Goal: Information Seeking & Learning: Learn about a topic

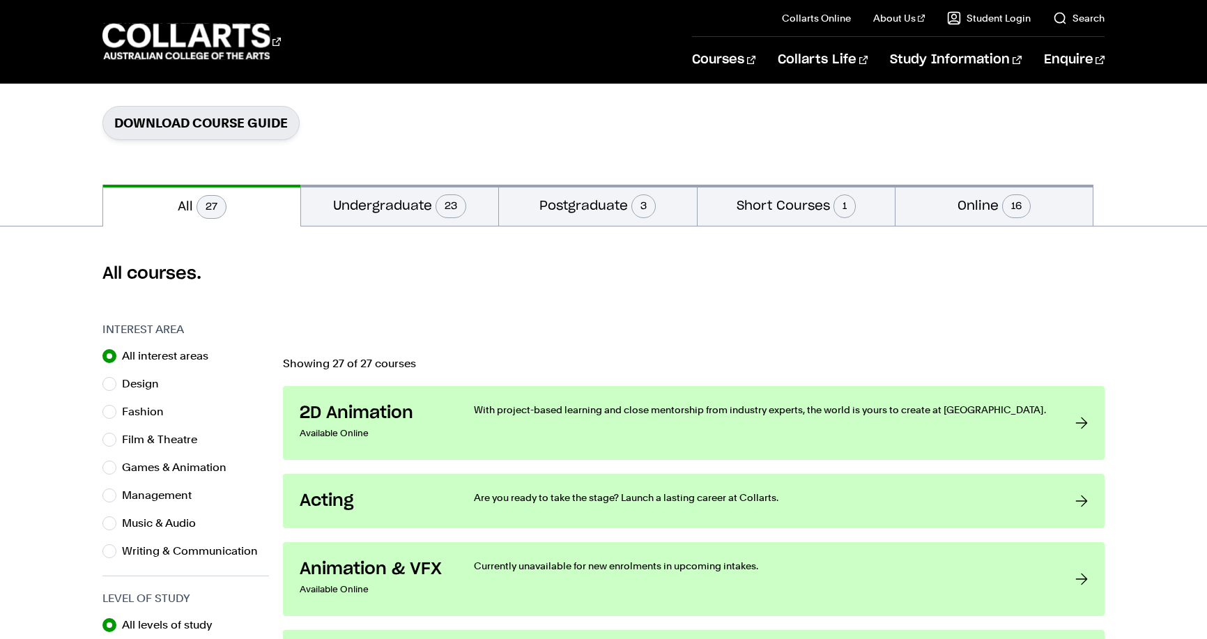
scroll to position [214, 0]
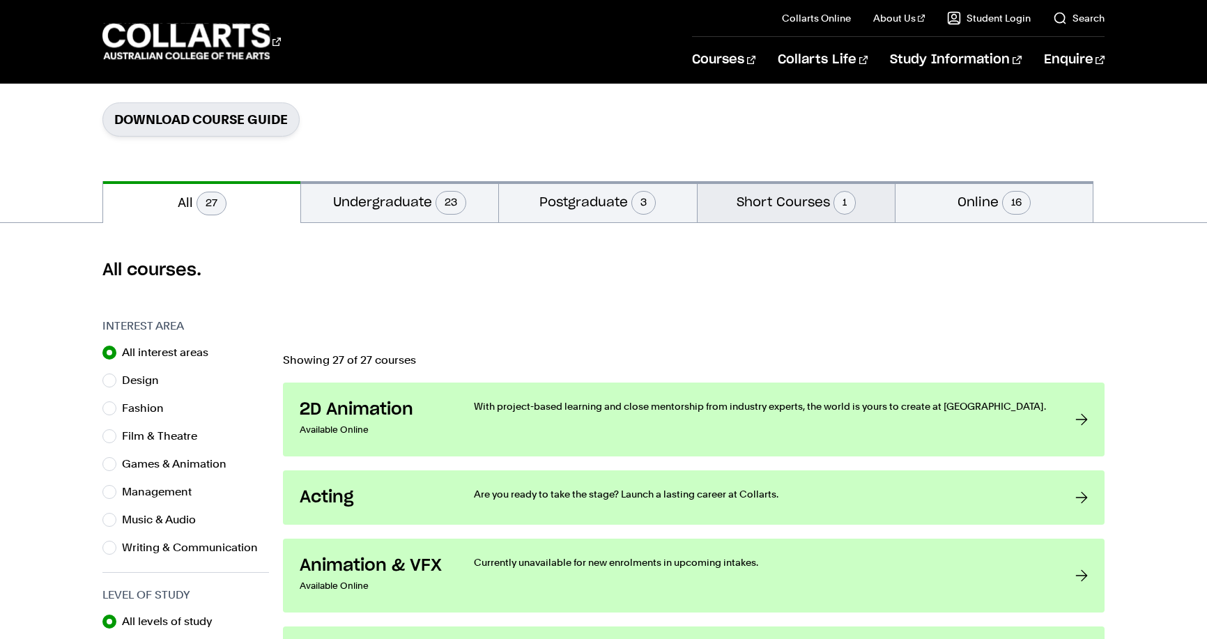
click at [798, 207] on button "Short Courses 1" at bounding box center [796, 201] width 197 height 41
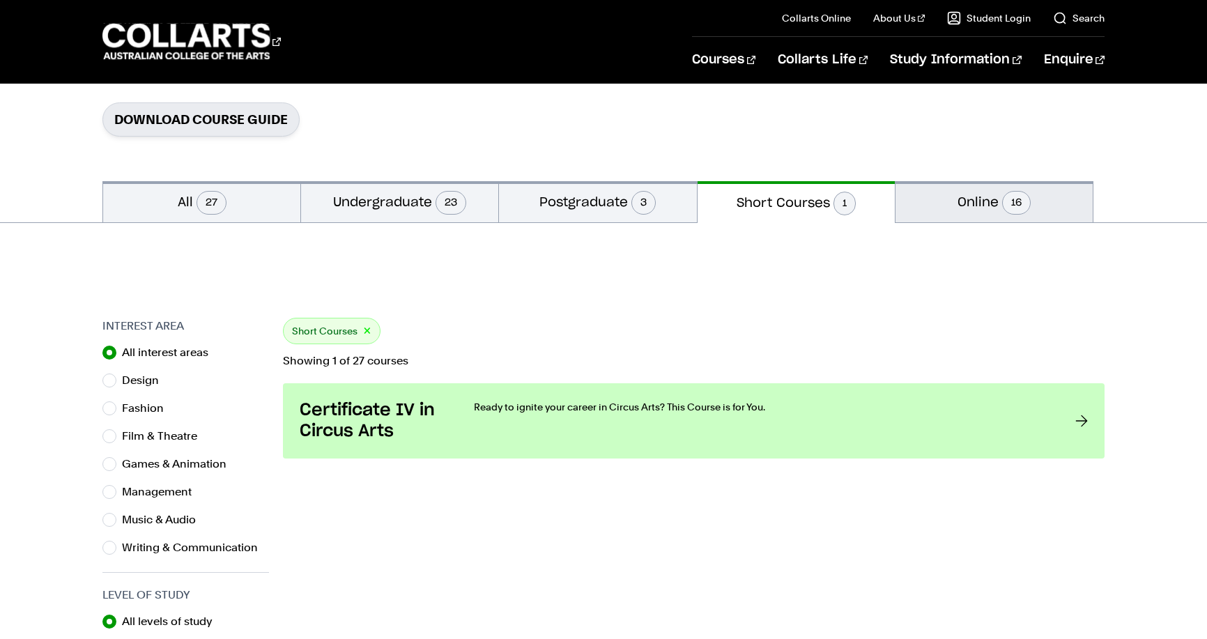
click at [981, 203] on button "Online 16" at bounding box center [994, 201] width 197 height 41
radio input "false"
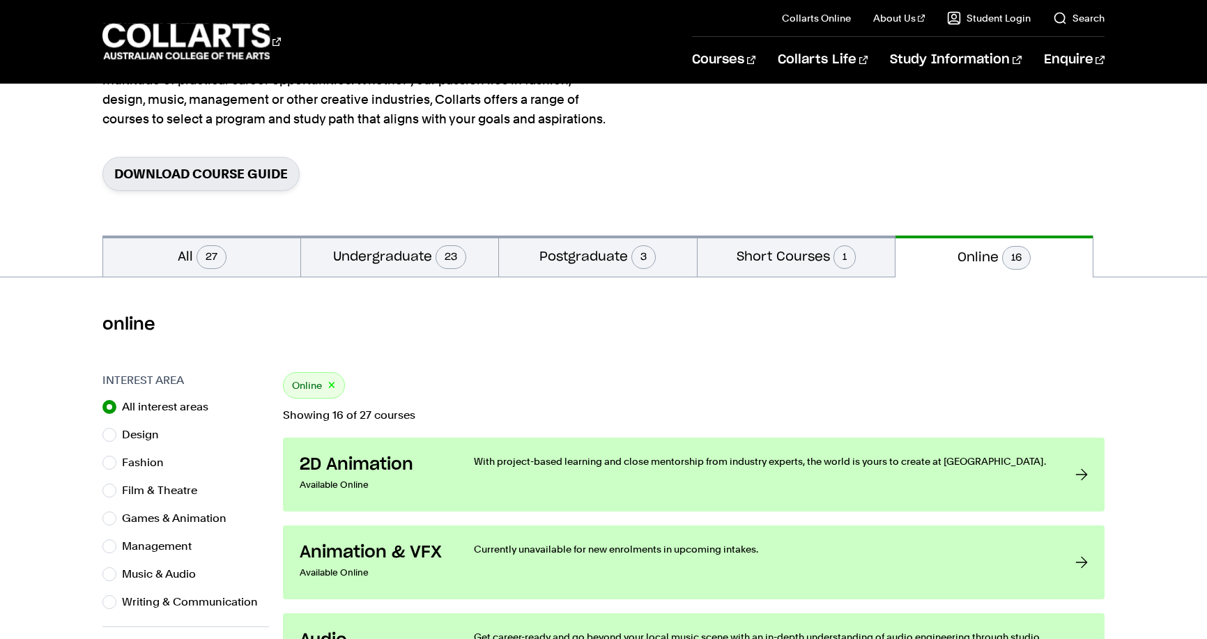
scroll to position [151, 0]
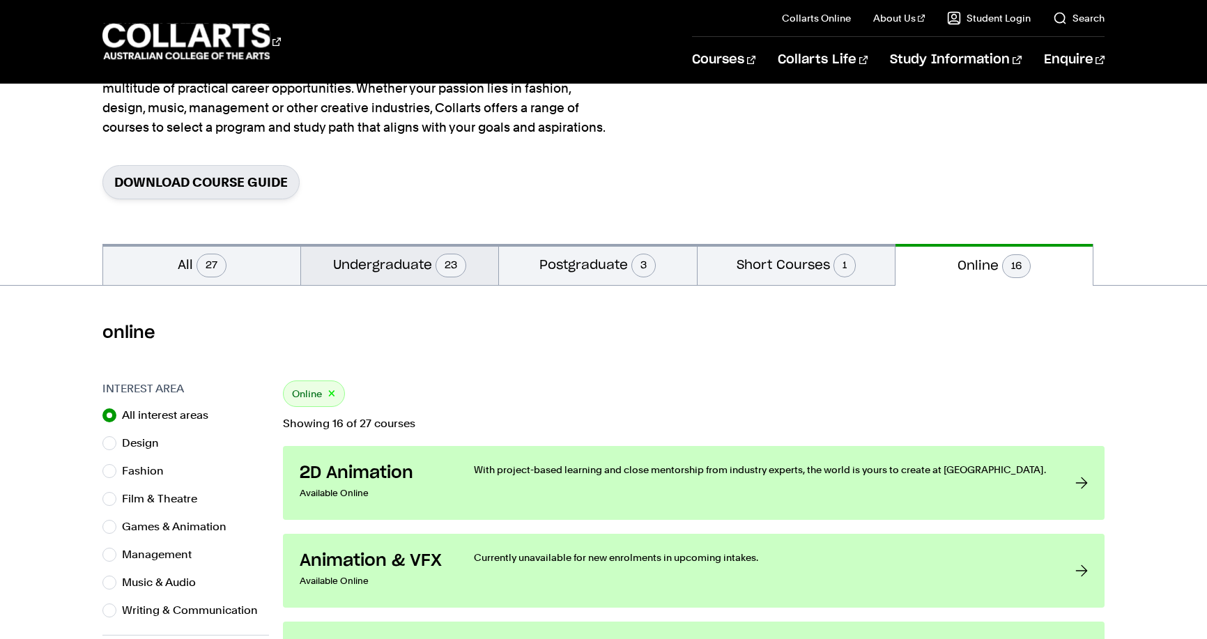
click at [397, 266] on button "Undergraduate 23" at bounding box center [399, 264] width 197 height 41
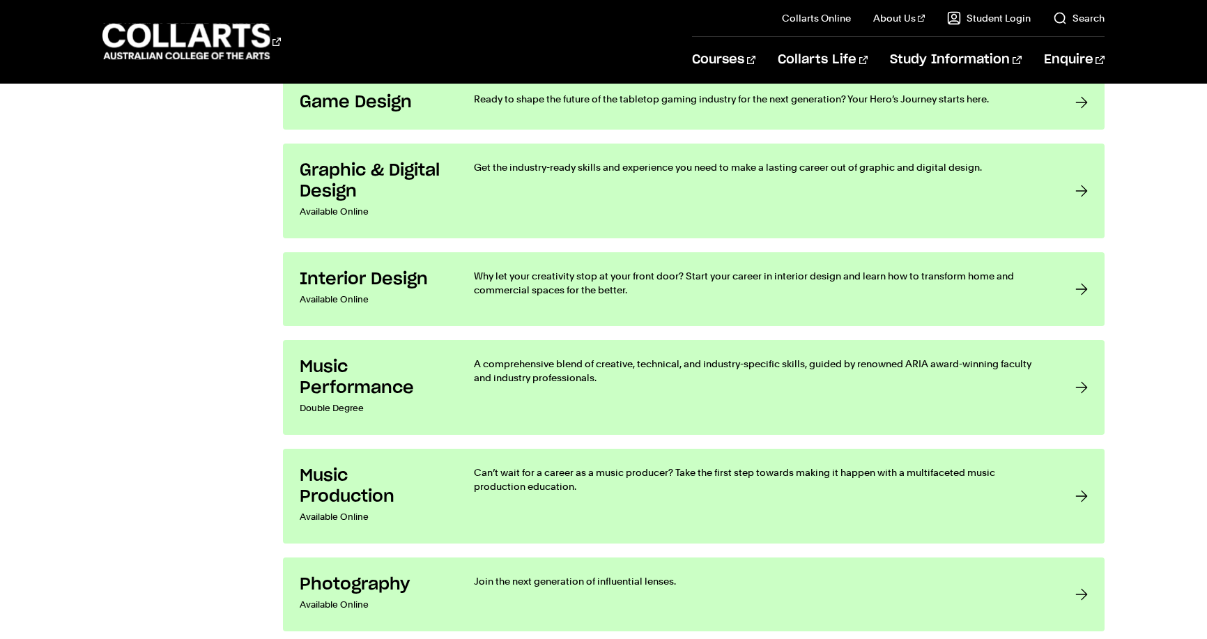
scroll to position [1997, 0]
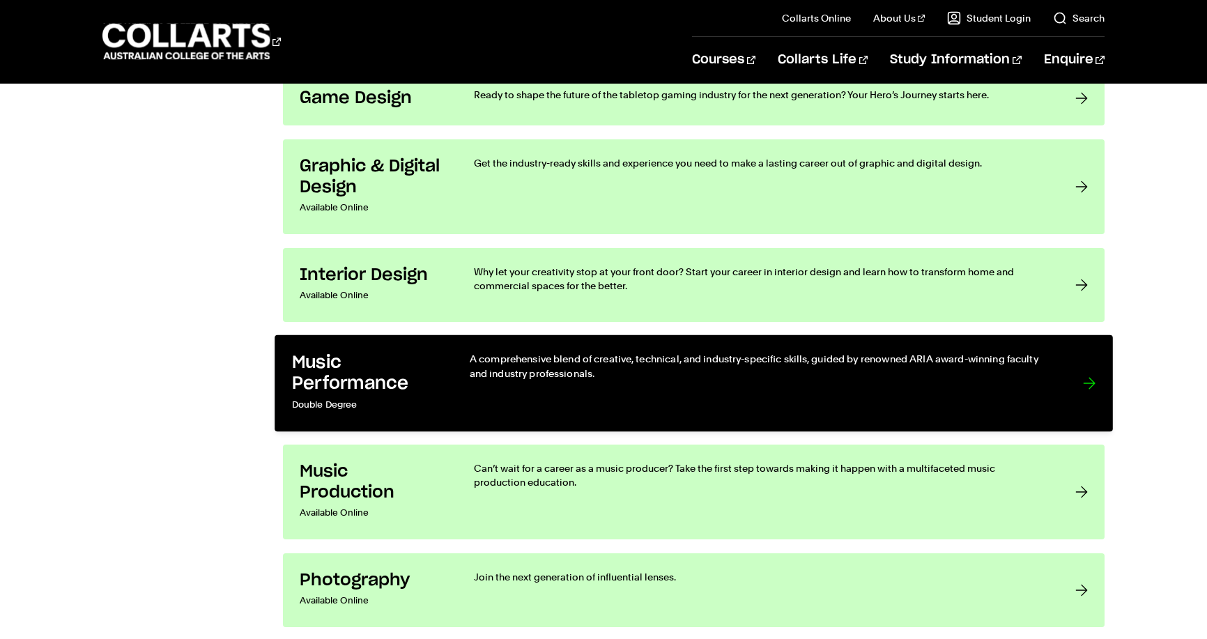
click at [560, 365] on p "A comprehensive blend of creative, technical, and industry-specific skills, gui…" at bounding box center [762, 366] width 585 height 29
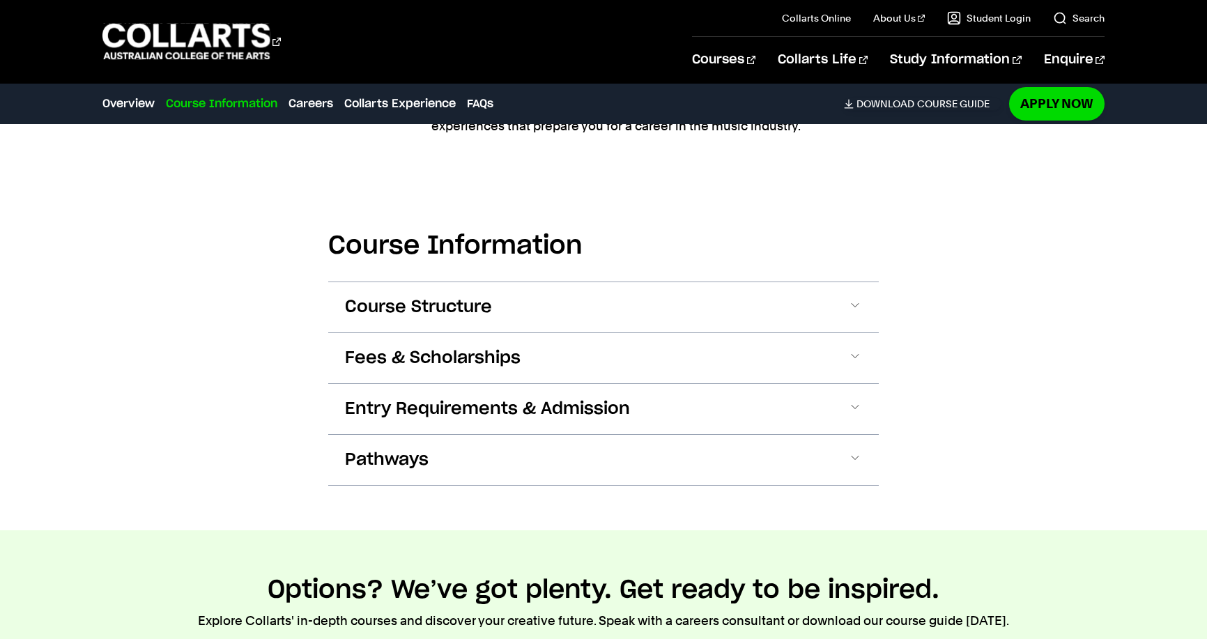
scroll to position [1213, 0]
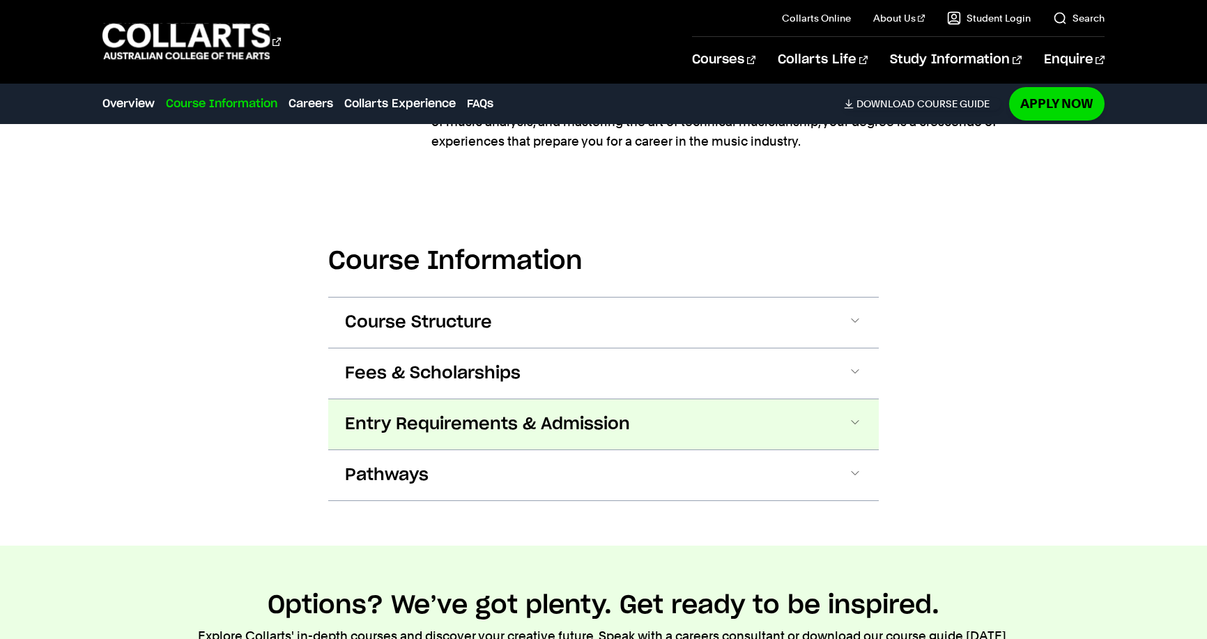
click at [861, 420] on span at bounding box center [855, 424] width 14 height 18
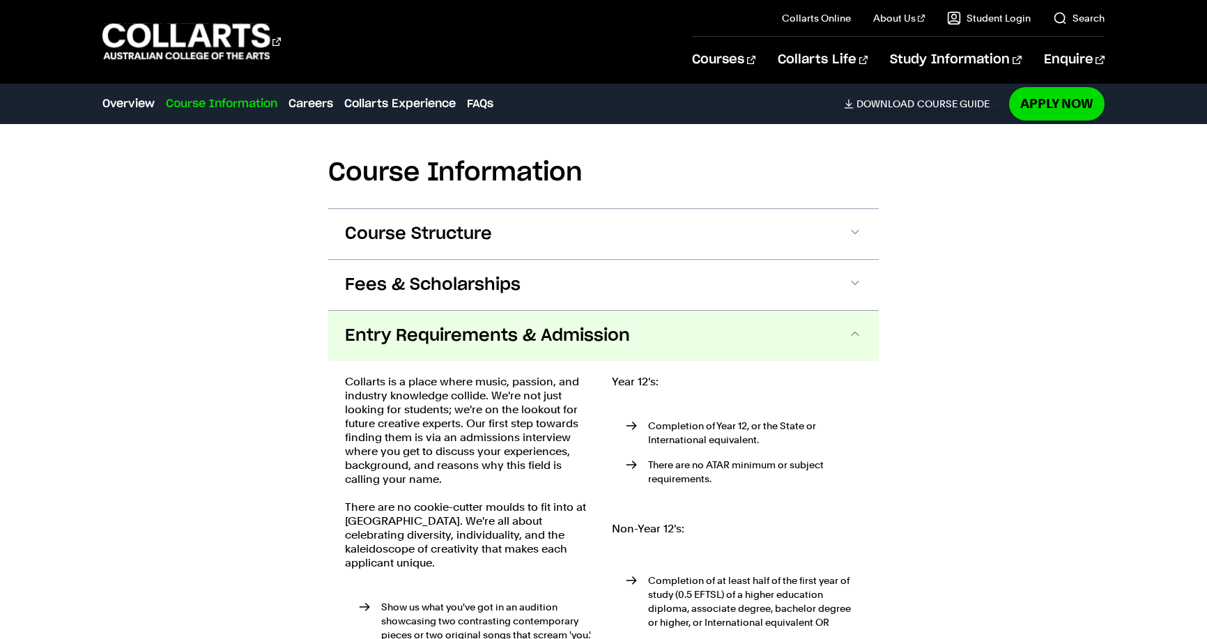
scroll to position [1278, 0]
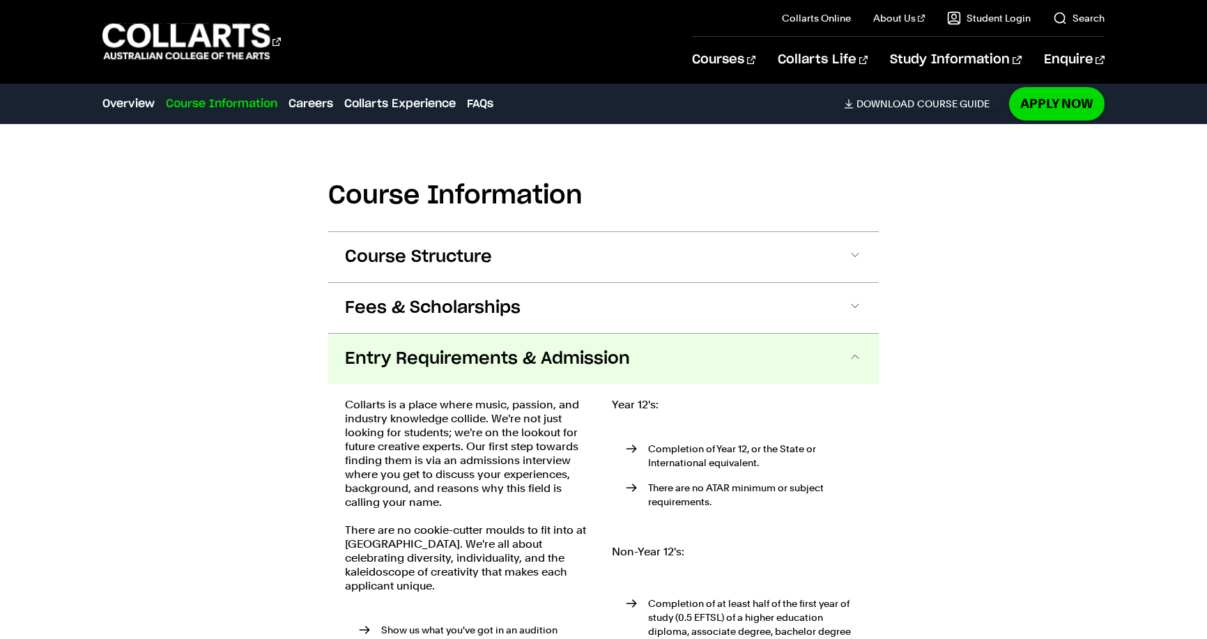
drag, startPoint x: 858, startPoint y: 354, endPoint x: 864, endPoint y: 345, distance: 11.0
click at [858, 354] on span at bounding box center [855, 359] width 14 height 18
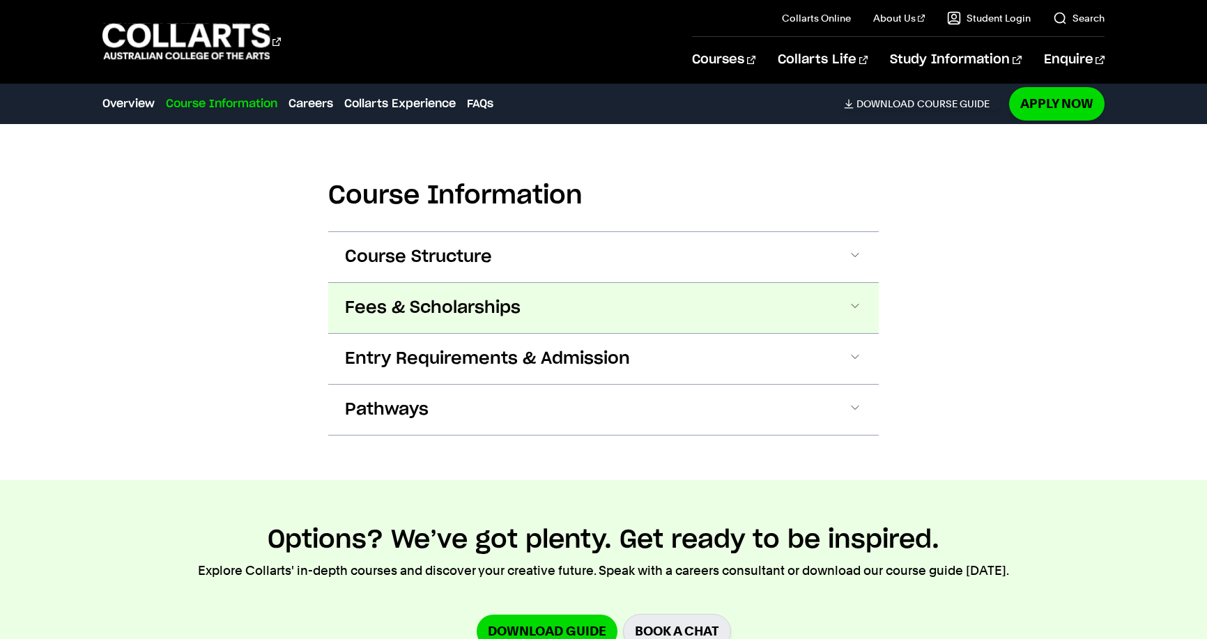
click at [857, 305] on span at bounding box center [855, 308] width 14 height 18
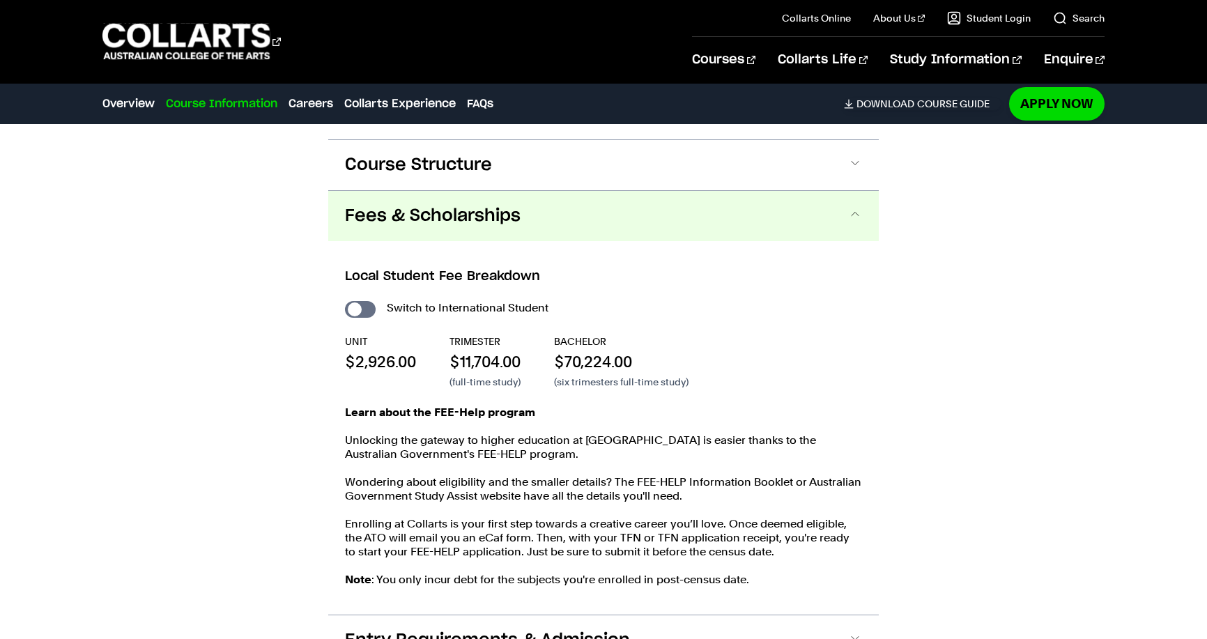
scroll to position [1369, 0]
drag, startPoint x: 860, startPoint y: 213, endPoint x: 853, endPoint y: 219, distance: 8.9
click at [860, 213] on span at bounding box center [855, 217] width 14 height 18
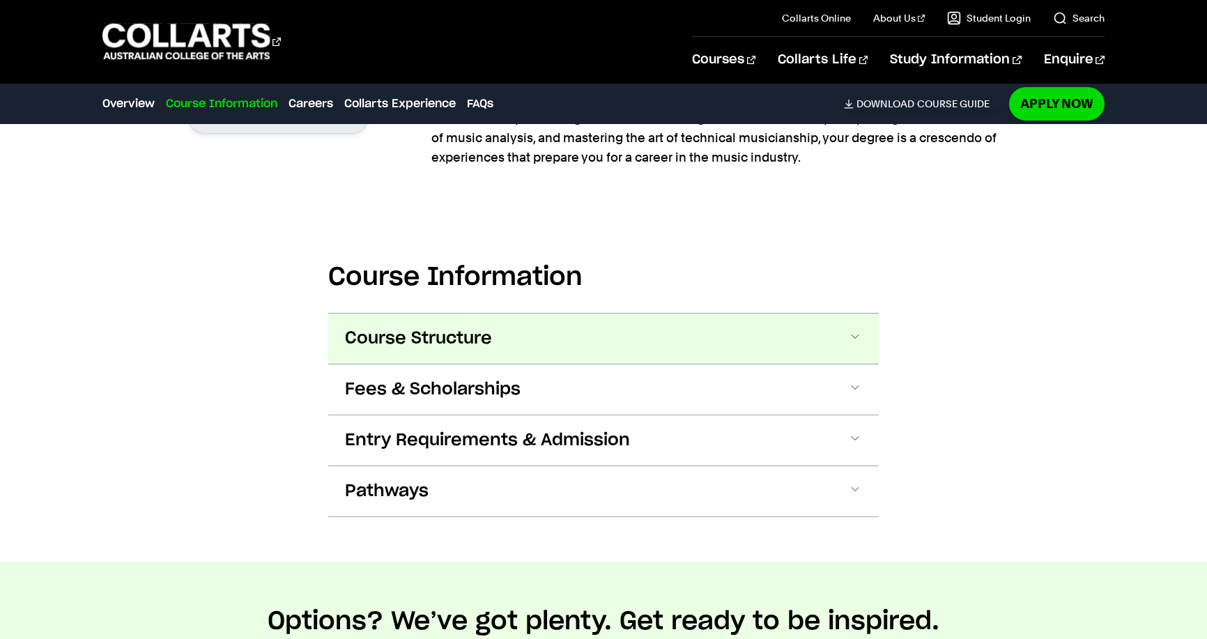
click at [864, 337] on button "Course Structure" at bounding box center [603, 339] width 551 height 50
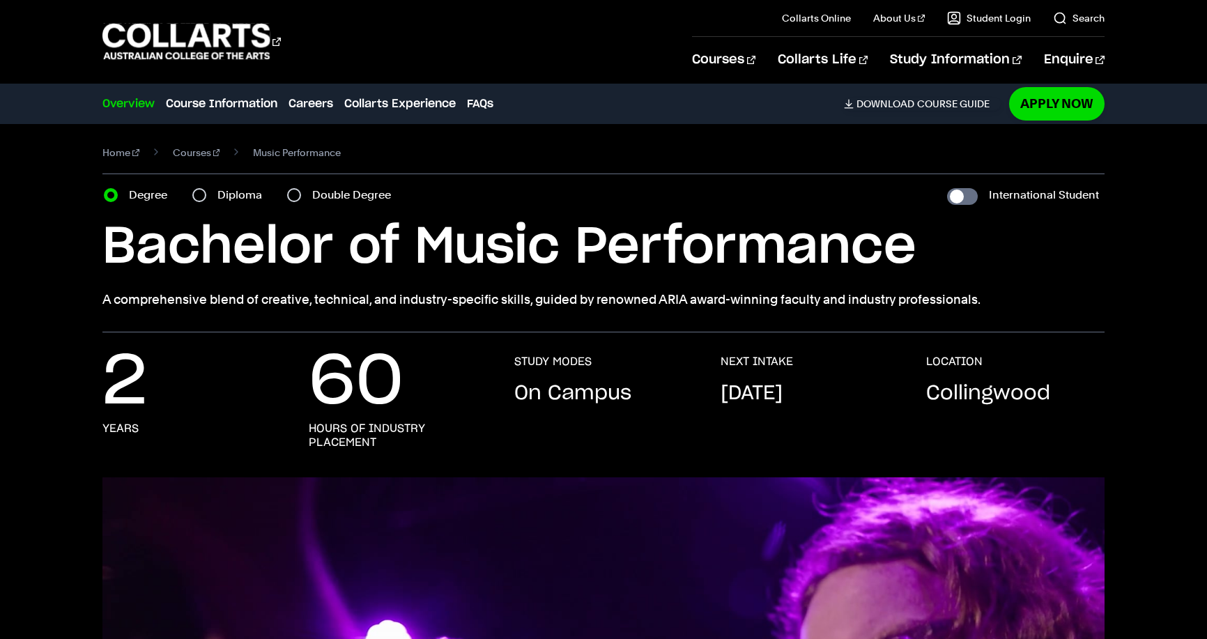
scroll to position [0, 0]
